Goal: Transaction & Acquisition: Purchase product/service

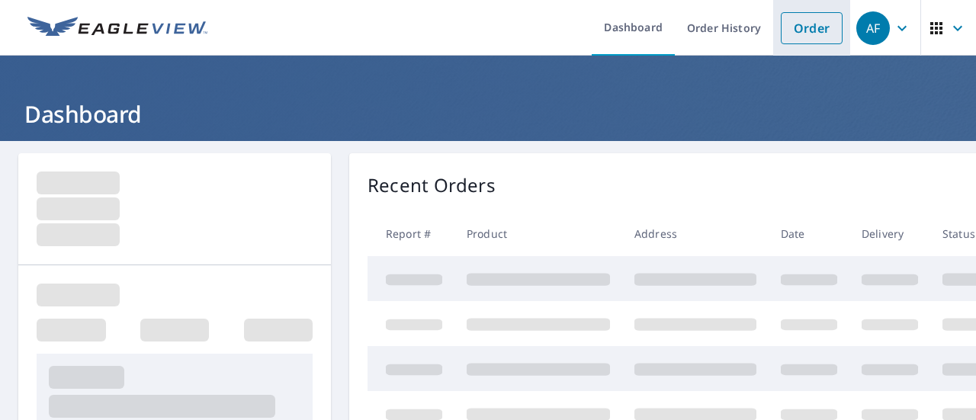
click at [810, 34] on link "Order" at bounding box center [812, 28] width 62 height 32
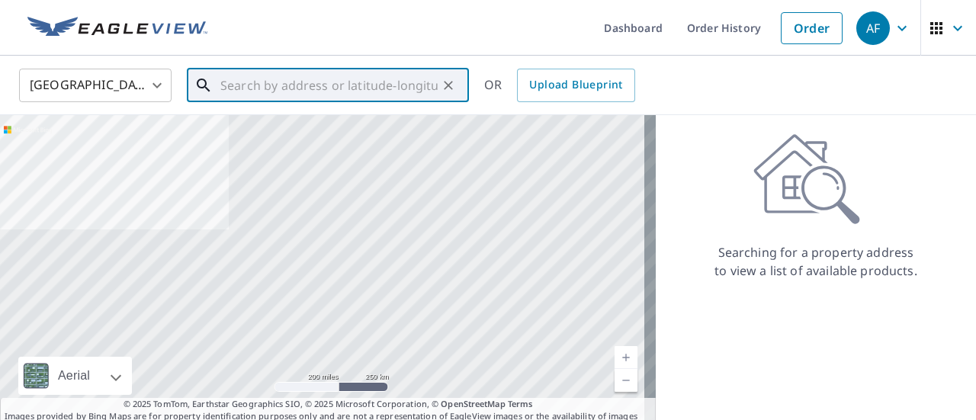
click at [354, 87] on input "text" at bounding box center [328, 85] width 217 height 43
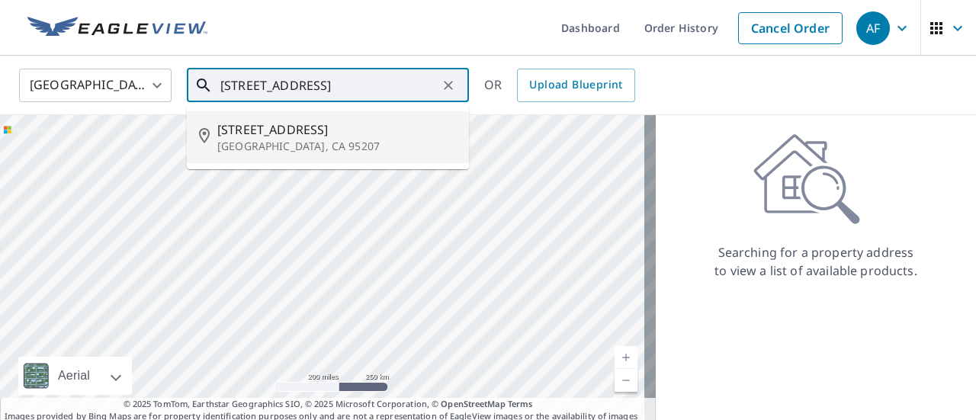
click at [338, 120] on li "[STREET_ADDRESS][PERSON_NAME]" at bounding box center [328, 137] width 282 height 52
type input "[STREET_ADDRESS][PERSON_NAME]"
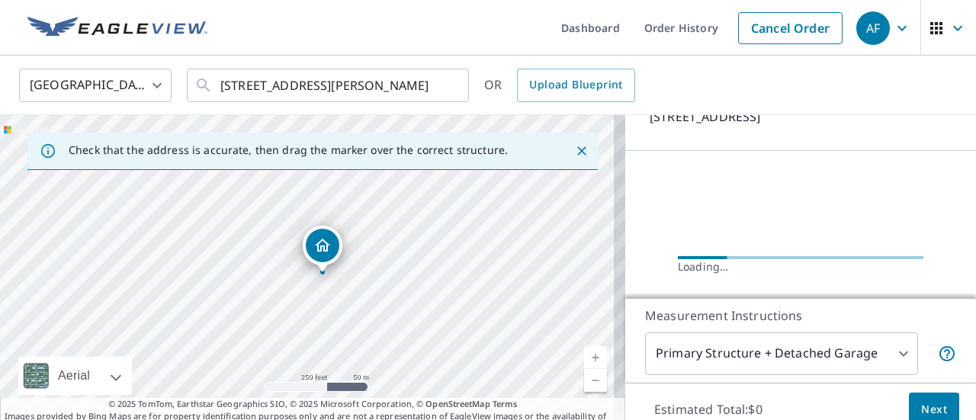
scroll to position [153, 0]
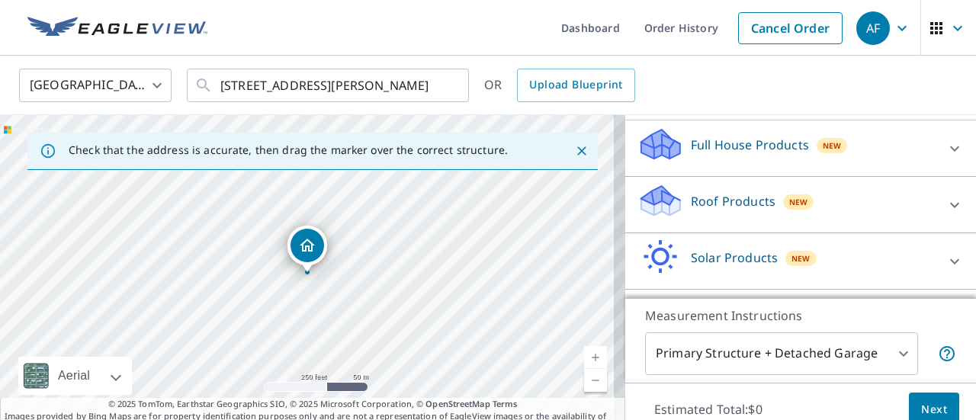
click at [725, 227] on div "Roof Products New" at bounding box center [787, 204] width 299 height 43
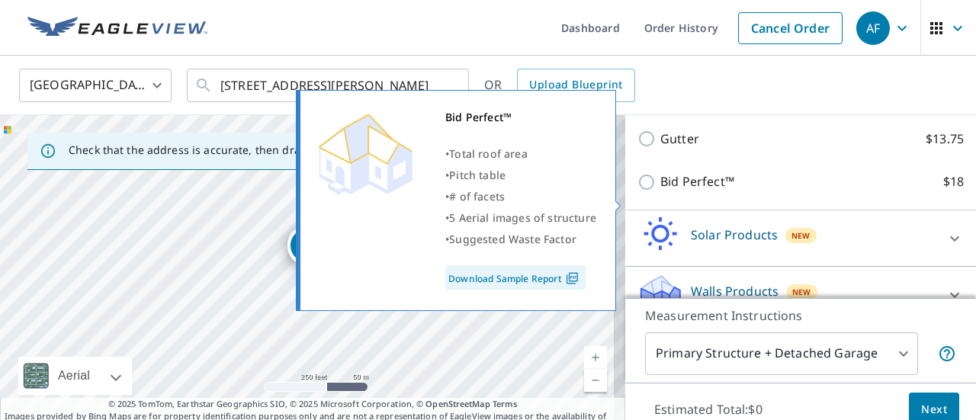
click at [638, 191] on input "Bid Perfect™ $18" at bounding box center [649, 182] width 23 height 18
checkbox input "true"
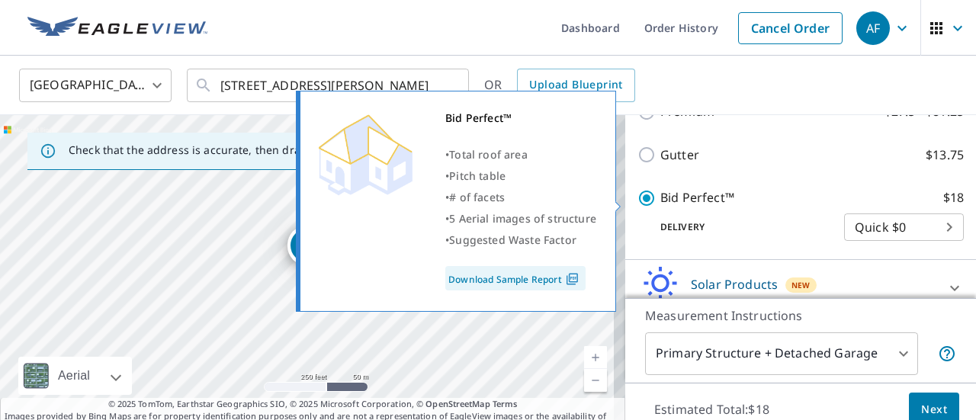
scroll to position [320, 0]
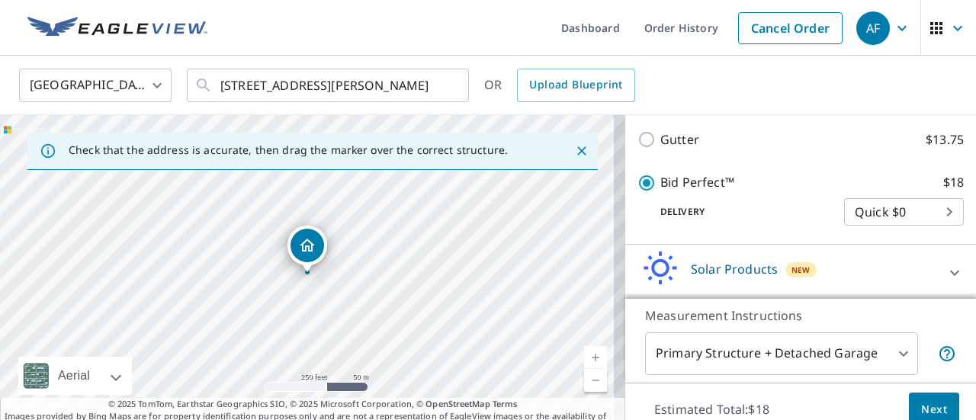
click at [919, 397] on button "Next" at bounding box center [934, 410] width 50 height 34
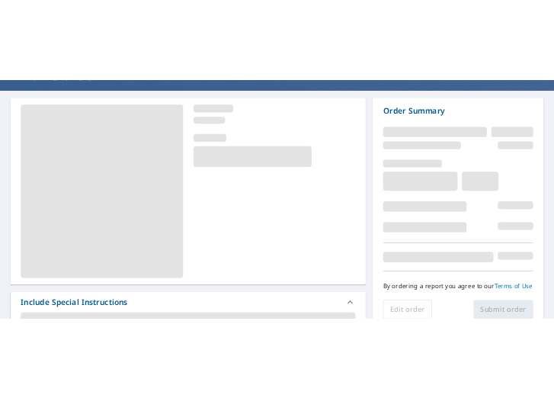
scroll to position [305, 0]
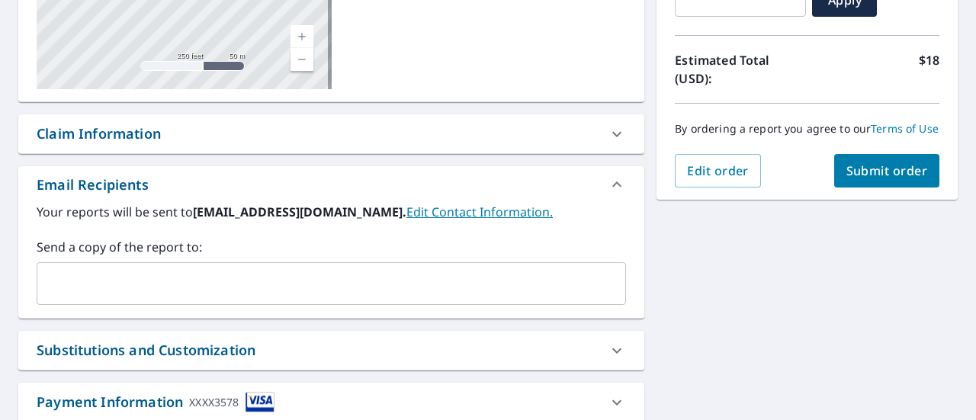
click at [853, 188] on button "Submit order" at bounding box center [887, 171] width 106 height 34
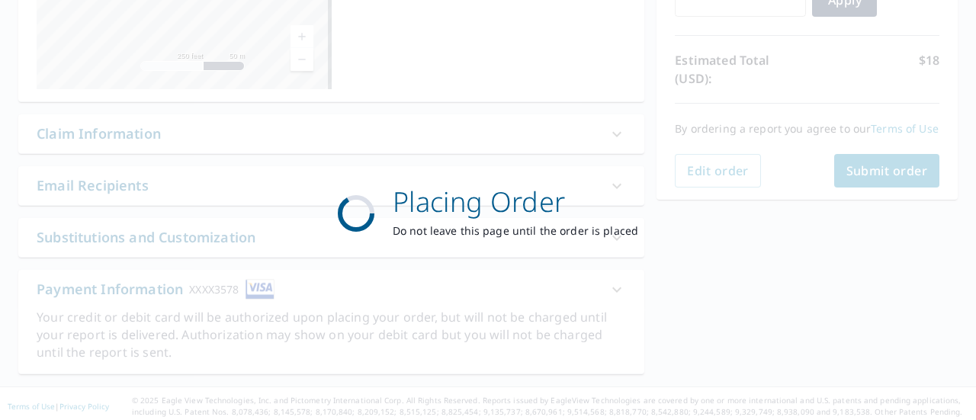
checkbox input "true"
